Goal: Information Seeking & Learning: Learn about a topic

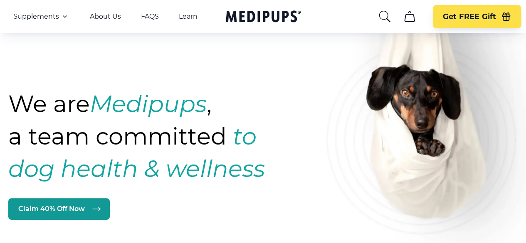
scroll to position [47, 0]
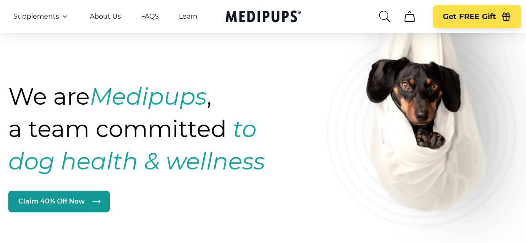
click at [124, 85] on strong "Medipups" at bounding box center [148, 96] width 117 height 28
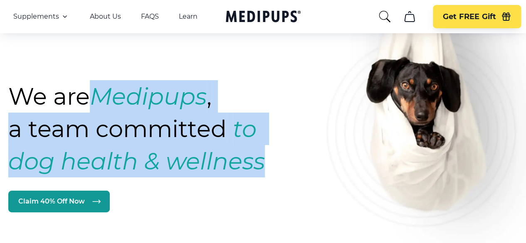
drag, startPoint x: 102, startPoint y: 79, endPoint x: 271, endPoint y: 138, distance: 179.8
click at [271, 138] on h1 "We are Medipups , a team committed to dog health & wellness" at bounding box center [160, 128] width 305 height 97
copy h1 "Medipups , a team committed to dog health & wellness"
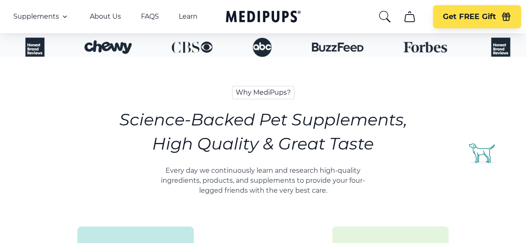
scroll to position [333, 0]
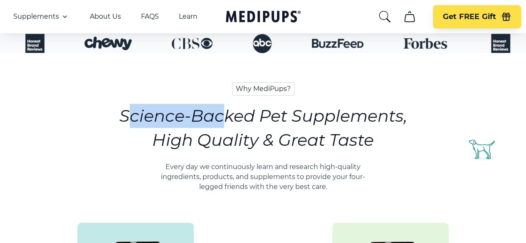
drag, startPoint x: 127, startPoint y: 67, endPoint x: 228, endPoint y: 74, distance: 101.8
click at [228, 104] on h2 "Science-Backed Pet Supplements, High Quality & Great Taste" at bounding box center [263, 128] width 288 height 48
click at [217, 104] on h2 "Science-Backed Pet Supplements, High Quality & Great Taste" at bounding box center [263, 128] width 288 height 48
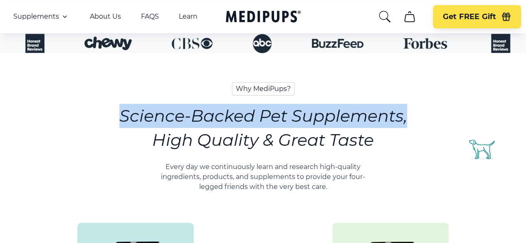
drag, startPoint x: 123, startPoint y: 67, endPoint x: 405, endPoint y: 66, distance: 282.6
click at [405, 104] on h2 "Science-Backed Pet Supplements, High Quality & Great Taste" at bounding box center [263, 128] width 288 height 48
copy h2 "Science-Backed Pet Supplements,"
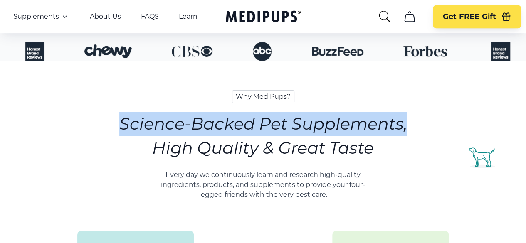
scroll to position [336, 0]
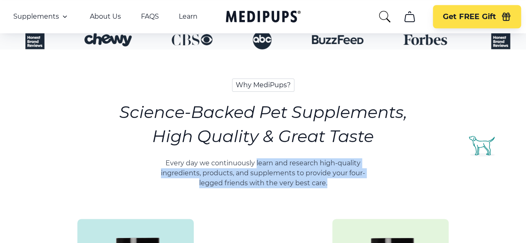
drag, startPoint x: 256, startPoint y: 114, endPoint x: 334, endPoint y: 135, distance: 80.9
click at [334, 159] on p "Every day we continuously learn and research high-quality ingredients, products…" at bounding box center [263, 174] width 224 height 30
copy p "learn and research high-quality ingredients, products, and supplements to provi…"
